Goal: Task Accomplishment & Management: Use online tool/utility

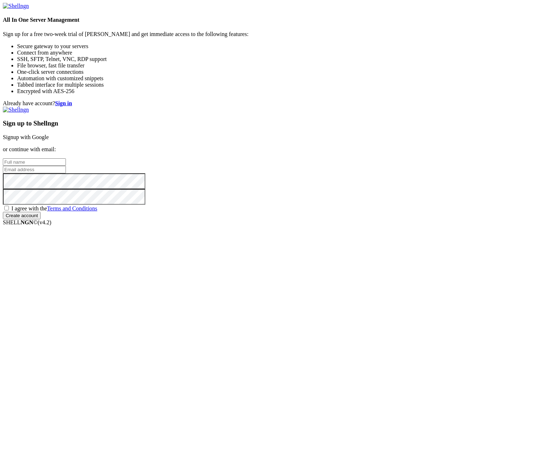
click at [66, 166] on input "text" at bounding box center [34, 161] width 63 height 7
type input "David"
type input "Caloya"
click at [441, 117] on div "Already have account? Sign in Sign up to Shellngn Signup with Google or continu…" at bounding box center [273, 159] width 540 height 119
click at [97, 211] on span "I agree with the Terms and Conditions" at bounding box center [54, 208] width 86 height 6
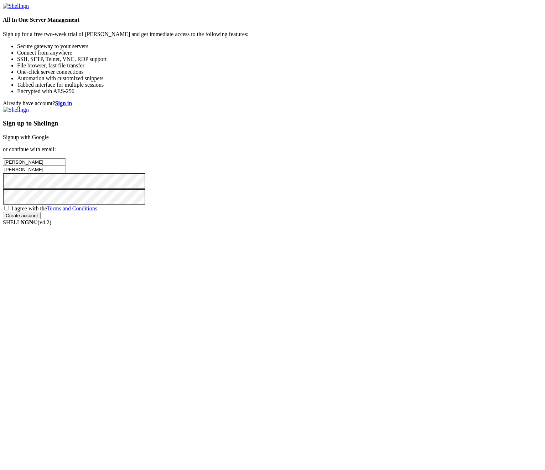
click at [9, 210] on input "I agree with the Terms and Conditions" at bounding box center [6, 208] width 5 height 5
checkbox input "true"
click at [41, 219] on input "Create account" at bounding box center [22, 215] width 38 height 7
click at [428, 219] on div "Already have account? Sign in Sign up to Shellngn Signup with Google or continu…" at bounding box center [273, 159] width 540 height 119
drag, startPoint x: 335, startPoint y: 233, endPoint x: 290, endPoint y: 229, distance: 45.1
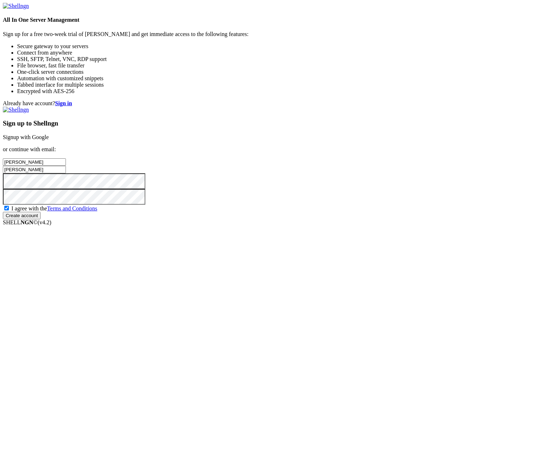
click at [66, 173] on input "Caloya" at bounding box center [34, 169] width 63 height 7
click at [66, 166] on input "David" at bounding box center [34, 161] width 63 height 7
type input "David"
type input "David Caloya"
type input "[PERSON_NAME][EMAIL_ADDRESS][DOMAIN_NAME]"
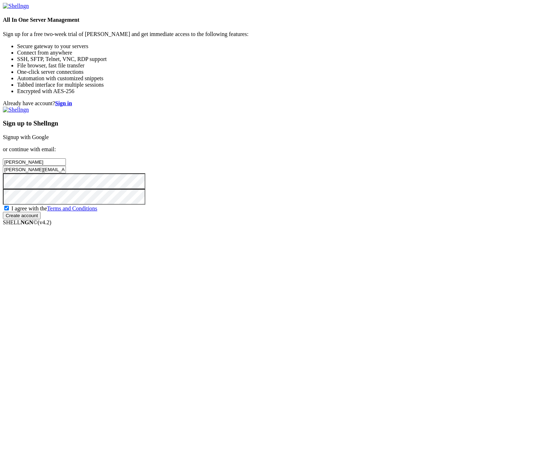
click at [41, 219] on input "Create account" at bounding box center [22, 215] width 38 height 7
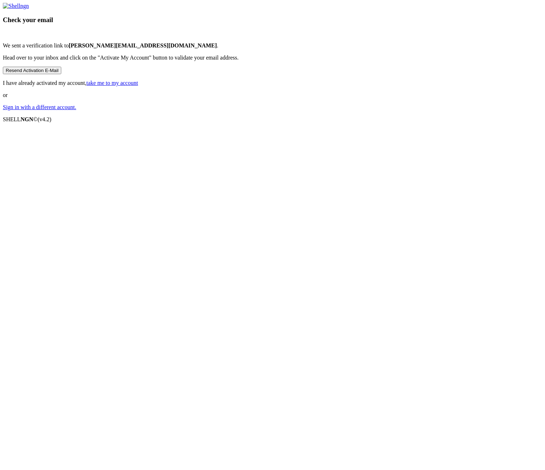
click at [138, 86] on link "take me to my account" at bounding box center [113, 83] width 52 height 6
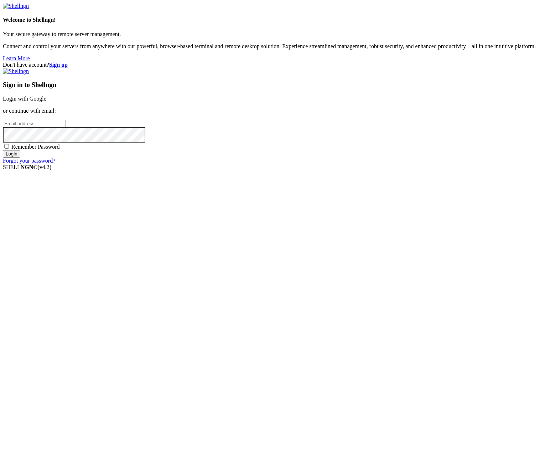
click at [66, 127] on input "email" at bounding box center [34, 123] width 63 height 7
type input "[PERSON_NAME][EMAIL_ADDRESS][DOMAIN_NAME]"
click at [3, 150] on input "Login" at bounding box center [11, 153] width 17 height 7
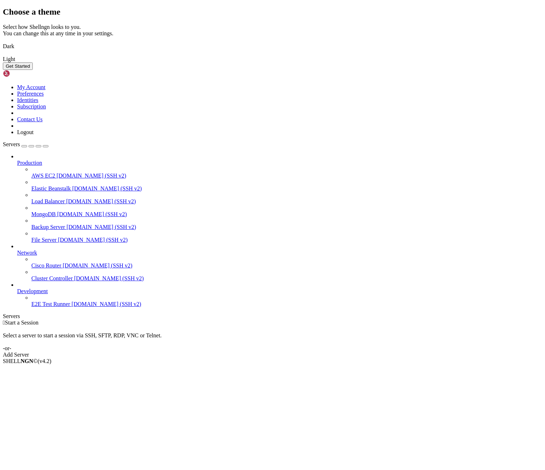
click at [3, 42] on img at bounding box center [3, 42] width 0 height 0
click at [33, 70] on button "Get Started" at bounding box center [18, 65] width 30 height 7
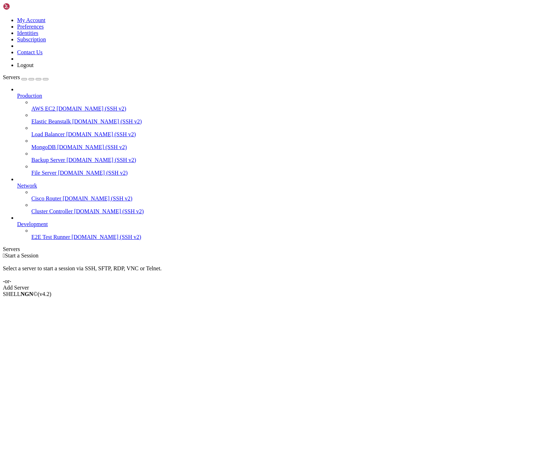
click at [332, 284] on link "Add Server" at bounding box center [273, 287] width 540 height 6
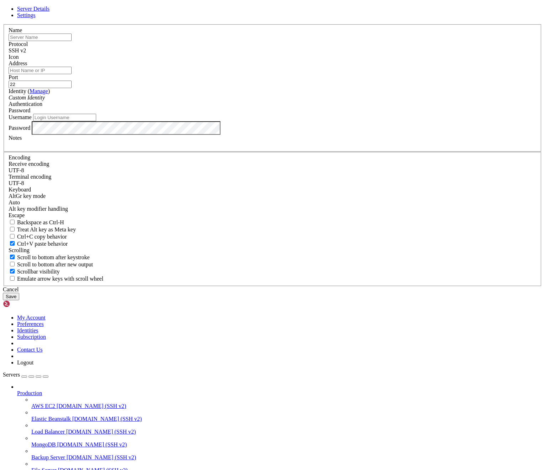
type input "[PERSON_NAME][EMAIL_ADDRESS][DOMAIN_NAME]"
type input "Strato"
click at [72, 74] on input "Address" at bounding box center [40, 70] width 63 height 7
paste input "[DOMAIN_NAME]"
type input "[DOMAIN_NAME]"
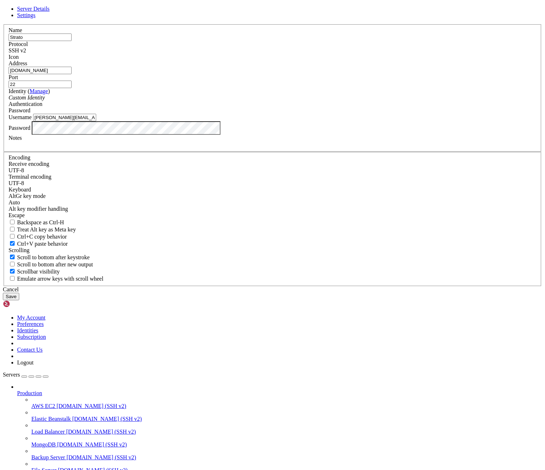
drag, startPoint x: 255, startPoint y: 250, endPoint x: 156, endPoint y: 248, distance: 99.1
click at [156, 248] on div "Server Details Settings Name Strato Protocol SSH v2 Icon" at bounding box center [273, 153] width 540 height 294
paste input "[DOMAIN_NAME]"
type input "[EMAIL_ADDRESS][DOMAIN_NAME]"
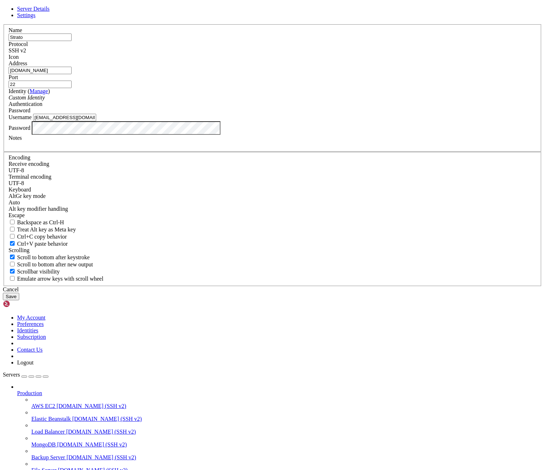
click at [150, 270] on div "Server Details Settings Name Strato Protocol SSH v2 Icon" at bounding box center [273, 153] width 540 height 294
click at [270, 101] on div "Custom Identity" at bounding box center [273, 97] width 528 height 6
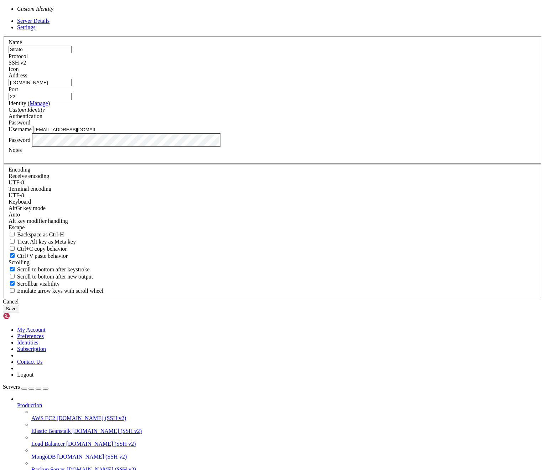
click at [262, 113] on div "Custom Identity" at bounding box center [273, 110] width 528 height 6
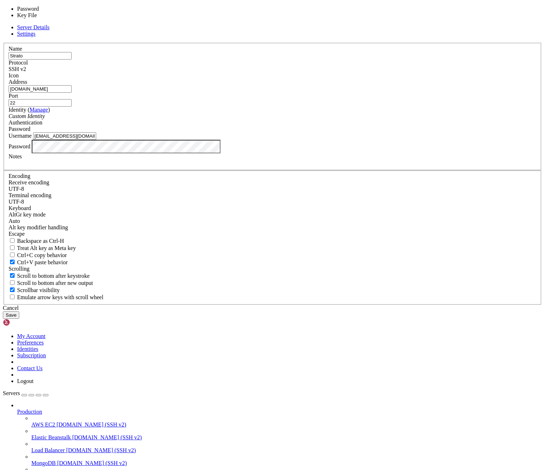
click at [322, 132] on div "Password" at bounding box center [273, 129] width 528 height 6
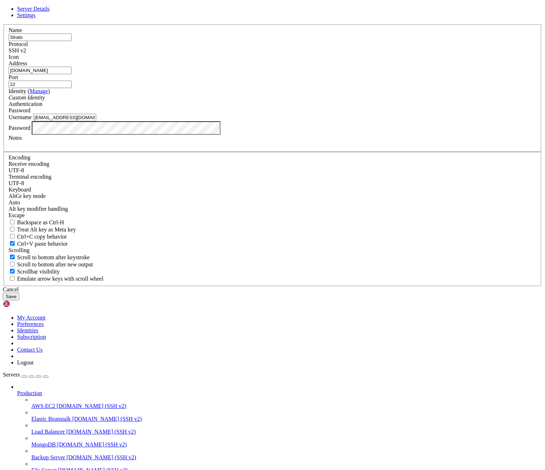
click at [72, 88] on input "22" at bounding box center [40, 84] width 63 height 7
click at [19, 300] on button "Save" at bounding box center [11, 296] width 16 height 7
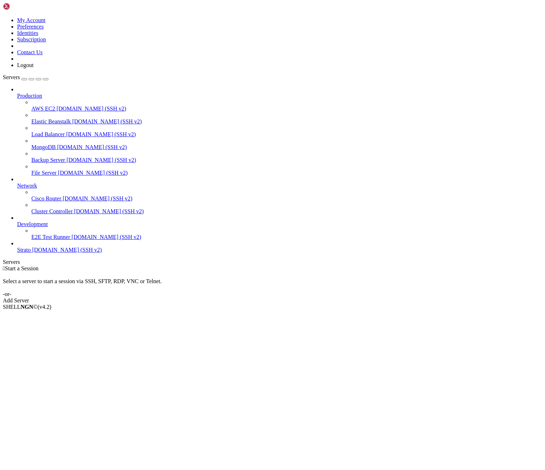
click at [31, 253] on span "Strato" at bounding box center [24, 250] width 14 height 6
click at [37, 253] on span "[DOMAIN_NAME] (SSH v2)" at bounding box center [67, 250] width 70 height 6
click at [36, 316] on span "Connect" at bounding box center [26, 319] width 19 height 6
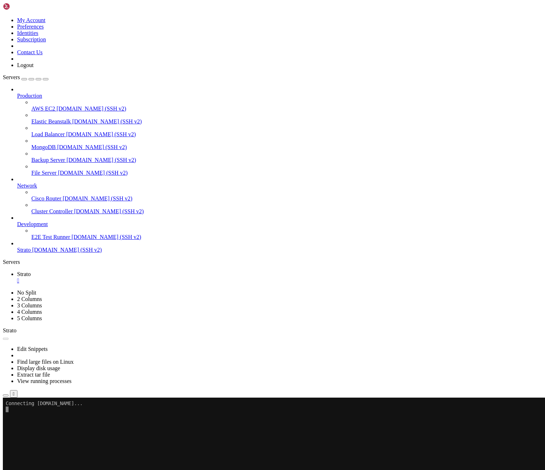
click at [40, 469] on span "Properties" at bounding box center [28, 476] width 23 height 6
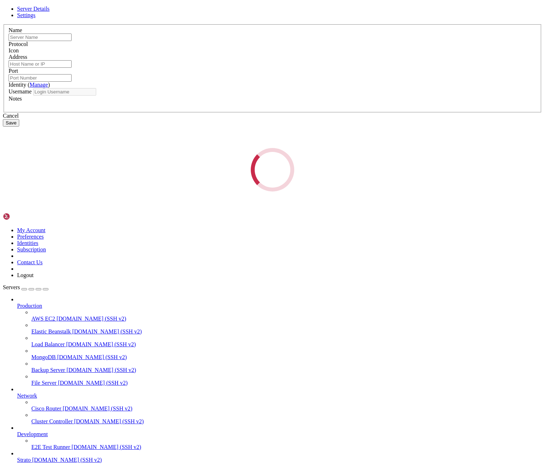
type input "Strato"
type input "[DOMAIN_NAME]"
type input "22"
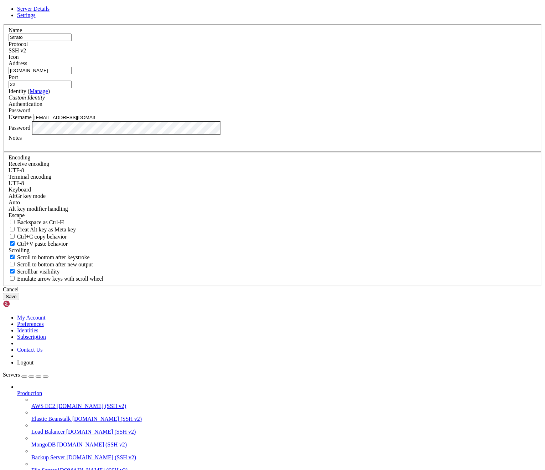
drag, startPoint x: 261, startPoint y: 248, endPoint x: 153, endPoint y: 242, distance: 108.9
click at [158, 243] on div "Server Details Settings Name Strato Protocol SSH v2 Icon" at bounding box center [273, 153] width 540 height 294
type input "root"
click at [19, 300] on button "Save" at bounding box center [11, 296] width 16 height 7
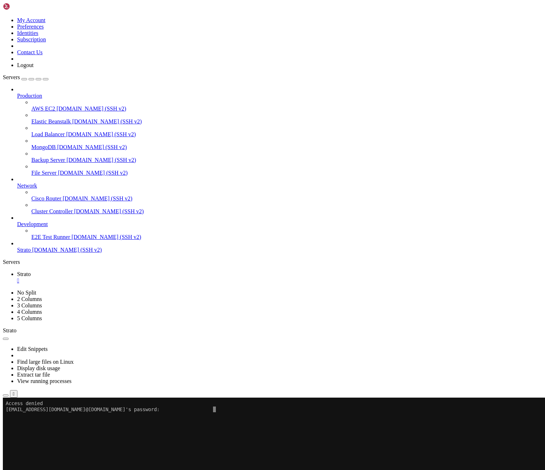
click at [36, 428] on span "Connect" at bounding box center [26, 431] width 19 height 6
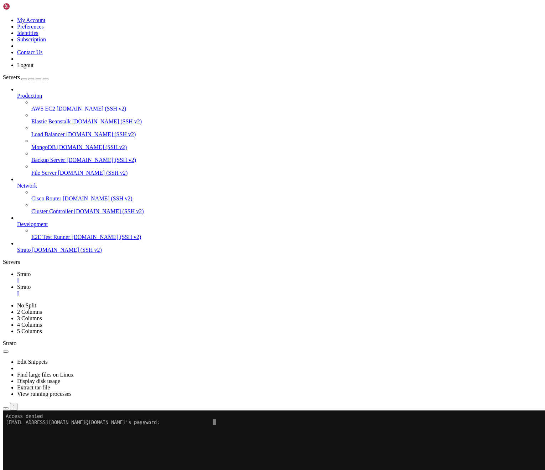
click at [122, 277] on div "" at bounding box center [279, 280] width 525 height 6
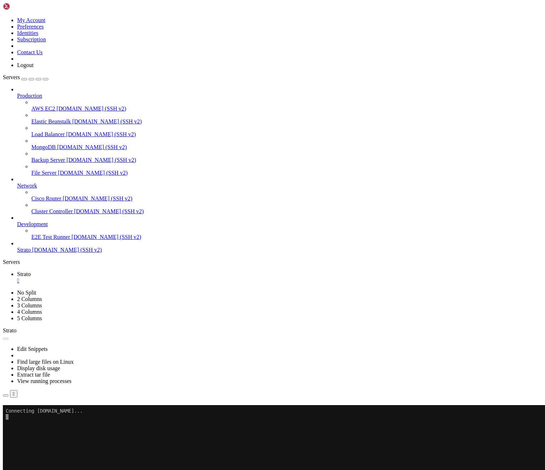
click at [31, 411] on button "Reconnect" at bounding box center [17, 414] width 29 height 7
